Goal: Transaction & Acquisition: Purchase product/service

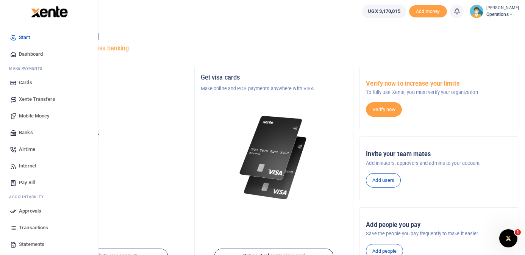
click at [37, 114] on span "Mobile Money" at bounding box center [34, 116] width 30 height 8
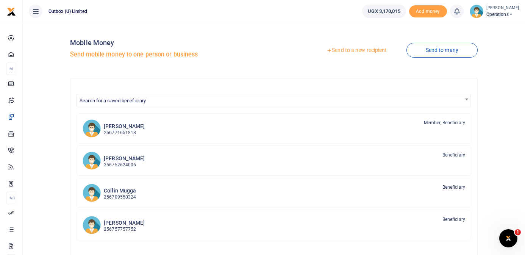
click at [364, 49] on link "Send to a new recipient" at bounding box center [356, 51] width 99 height 14
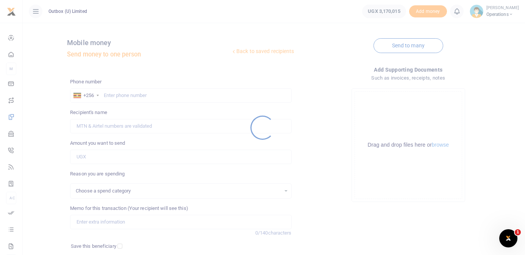
select select
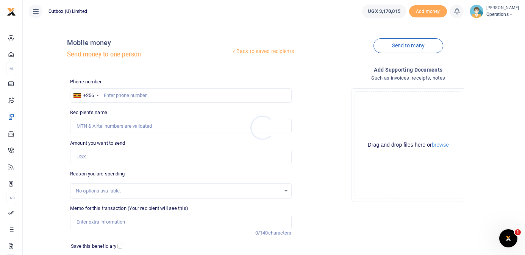
click at [140, 95] on div at bounding box center [262, 127] width 525 height 255
click at [131, 95] on input "text" at bounding box center [180, 95] width 221 height 14
paste input "701 767606"
click at [114, 94] on input "701 767606" at bounding box center [180, 95] width 221 height 14
type input "701767606"
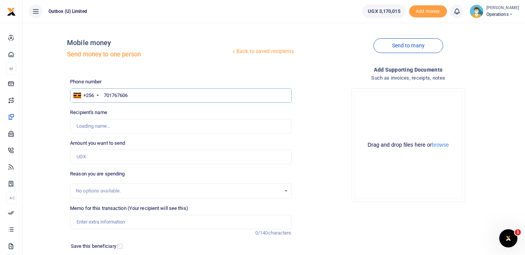
type input "Jamil Ssemujju"
click at [131, 93] on input "701767606" at bounding box center [180, 95] width 221 height 14
type input "701767606"
click at [121, 155] on input "Amount you want to send" at bounding box center [180, 156] width 221 height 14
type input "80,000"
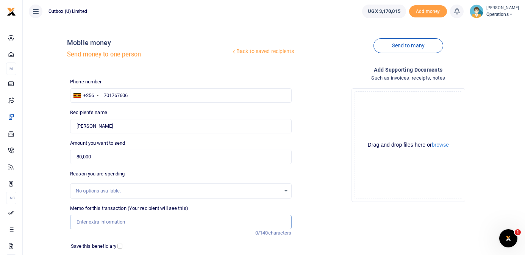
click at [91, 219] on input "Memo for this transaction (Your recipient will see this)" at bounding box center [180, 222] width 221 height 14
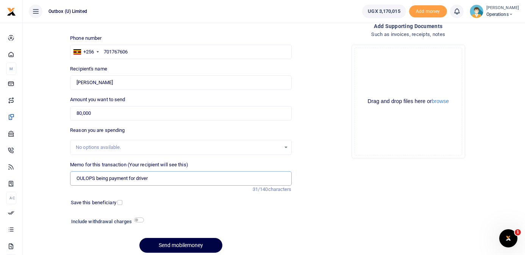
scroll to position [73, 0]
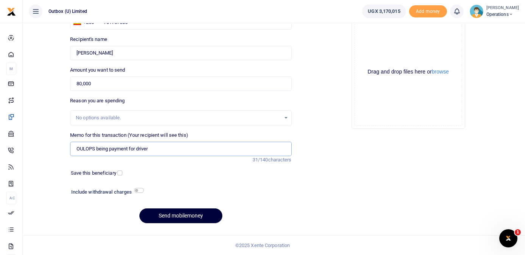
type input "OULOPS being payment for driver"
click at [178, 214] on button "Send mobilemoney" at bounding box center [180, 215] width 83 height 15
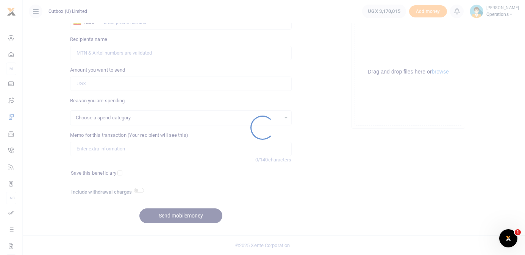
select select
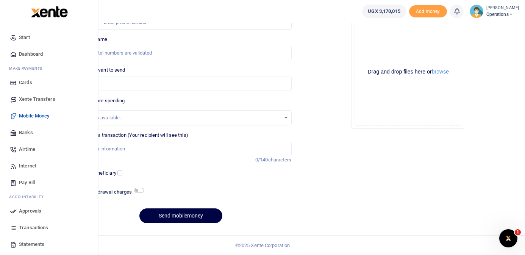
click at [34, 54] on span "Dashboard" at bounding box center [31, 54] width 24 height 8
click at [26, 53] on span "Dashboard" at bounding box center [31, 54] width 24 height 8
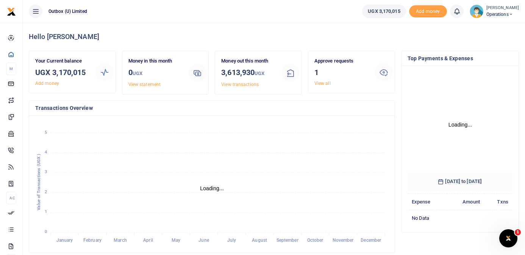
click at [324, 83] on link "View all" at bounding box center [322, 83] width 16 height 5
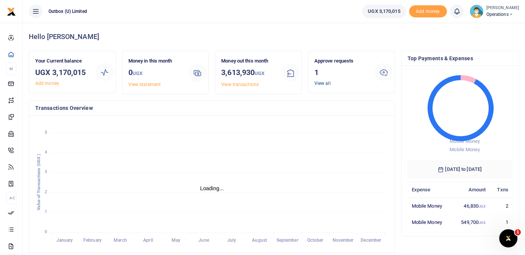
scroll to position [0, 0]
click at [324, 85] on link "View all" at bounding box center [322, 83] width 16 height 5
click at [347, 69] on h3 "1" at bounding box center [341, 72] width 54 height 11
click at [323, 83] on link "View all" at bounding box center [322, 83] width 16 height 5
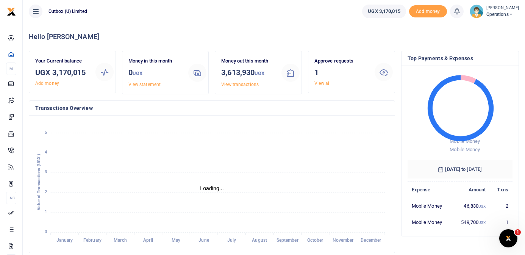
click at [382, 75] on icon at bounding box center [383, 71] width 9 height 9
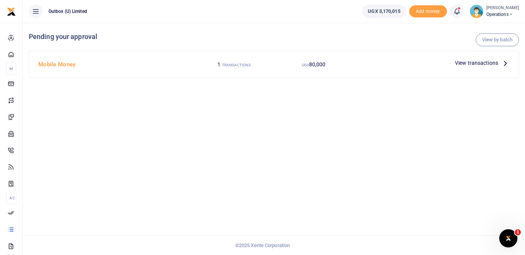
click at [498, 63] on p "View transactions" at bounding box center [482, 63] width 54 height 8
